Goal: Entertainment & Leisure: Consume media (video, audio)

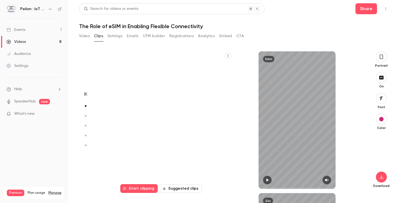
scroll to position [142, 0]
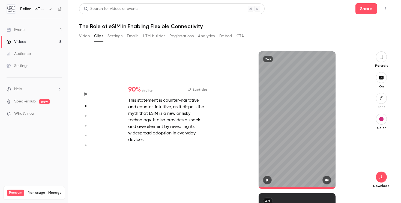
click at [266, 179] on icon "button" at bounding box center [267, 180] width 4 height 4
click at [331, 176] on div at bounding box center [297, 179] width 77 height 9
click at [329, 178] on icon "button" at bounding box center [327, 180] width 4 height 4
drag, startPoint x: 266, startPoint y: 187, endPoint x: 258, endPoint y: 187, distance: 8.5
click at [258, 187] on div "24s" at bounding box center [296, 119] width 129 height 137
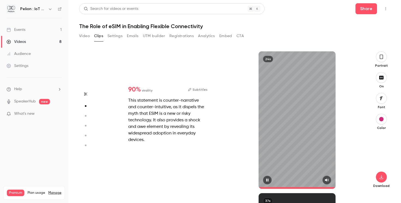
type input "*"
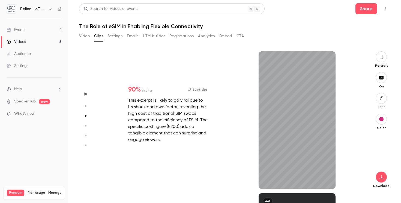
scroll to position [283, 0]
click at [325, 178] on icon "button" at bounding box center [327, 180] width 4 height 4
type input "*"
click at [323, 180] on button "button" at bounding box center [327, 179] width 9 height 9
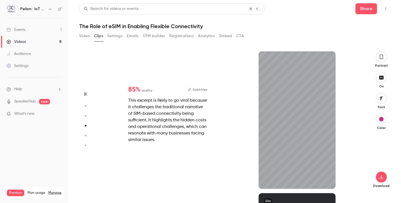
scroll to position [433, 0]
type input "*"
click at [328, 180] on icon "button" at bounding box center [327, 179] width 4 height 3
type input "*"
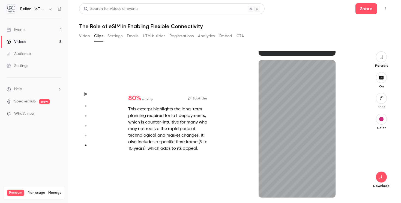
scroll to position [699, 0]
click at [328, 189] on icon "button" at bounding box center [327, 189] width 4 height 4
type input "*"
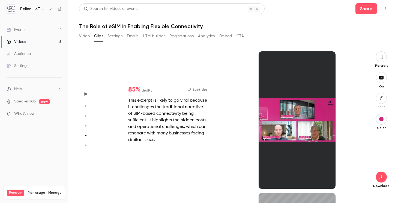
type input "*"
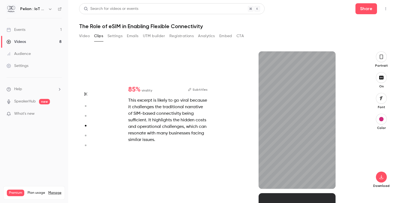
type input "*"
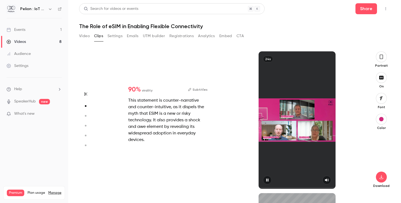
type input "*"
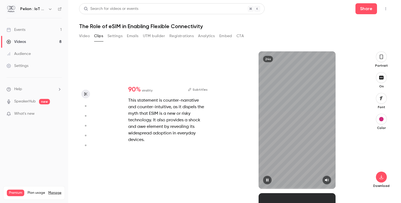
scroll to position [0, 0]
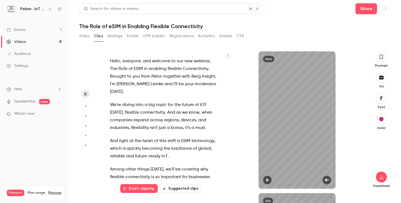
type input "*"
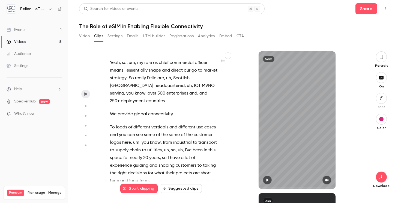
scroll to position [430, 0]
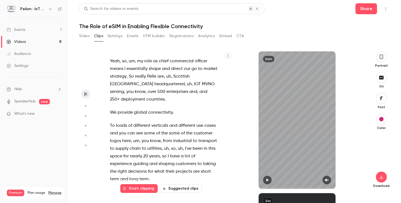
click at [131, 122] on p "To loads of different verticals and different use cases and you can see some of…" at bounding box center [164, 152] width 108 height 61
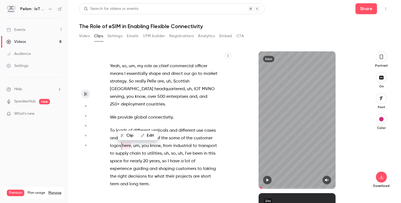
type input "*****"
click at [341, 134] on div "56m" at bounding box center [296, 119] width 129 height 137
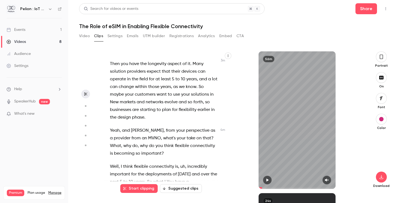
scroll to position [667, 0]
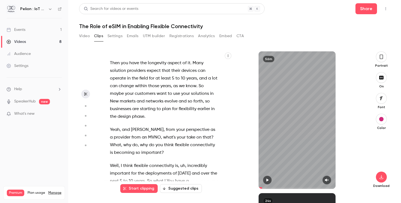
click at [33, 116] on span "What's new" at bounding box center [24, 114] width 20 height 6
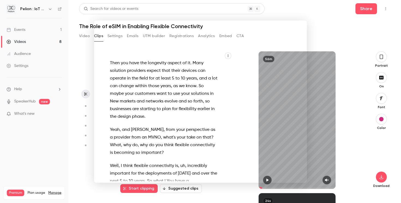
click at [326, 13] on div at bounding box center [200, 101] width 401 height 203
